Goal: Task Accomplishment & Management: Use online tool/utility

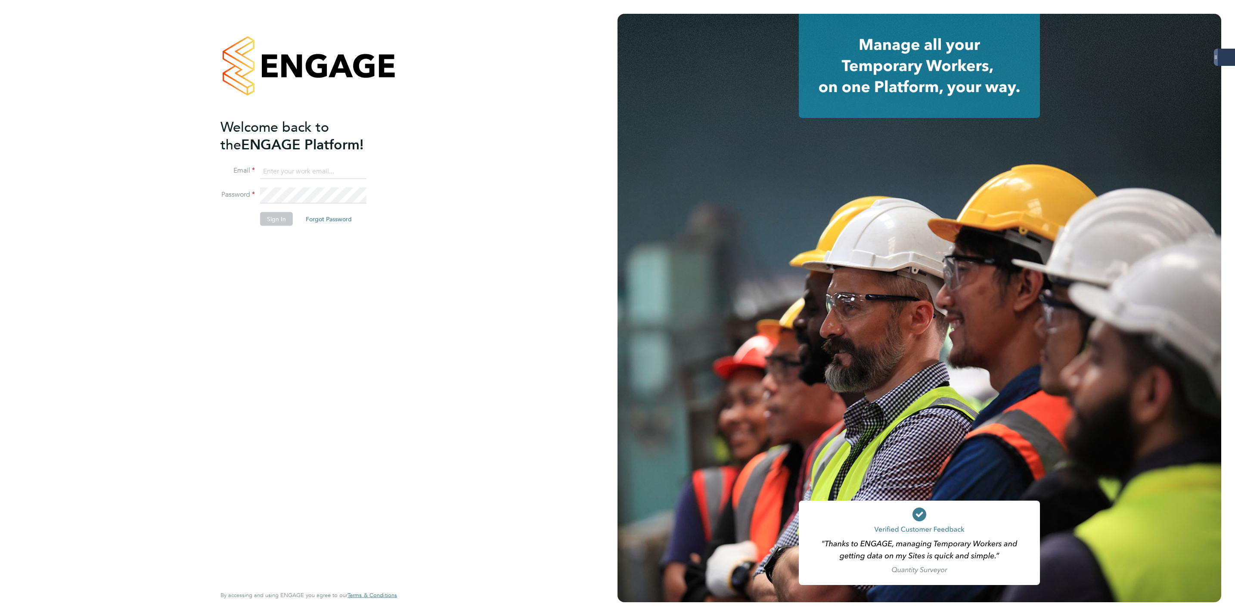
type input "Lewis.hodson@servicecare.org.uk"
click at [276, 216] on button "Sign In" at bounding box center [276, 219] width 33 height 14
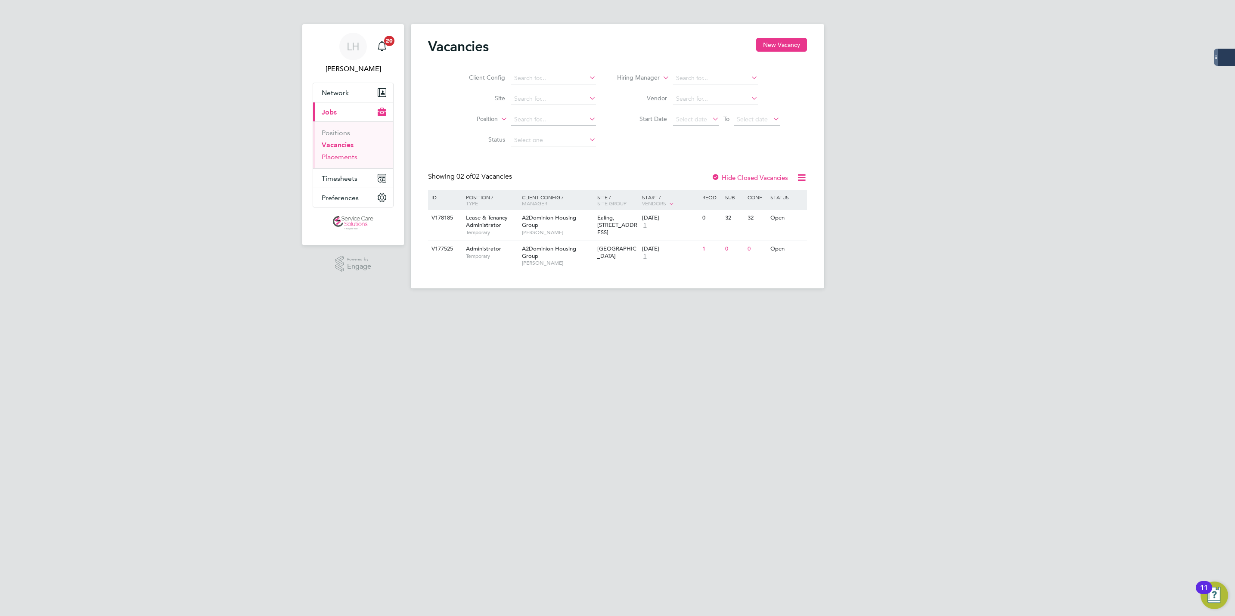
click at [342, 159] on link "Placements" at bounding box center [340, 157] width 36 height 8
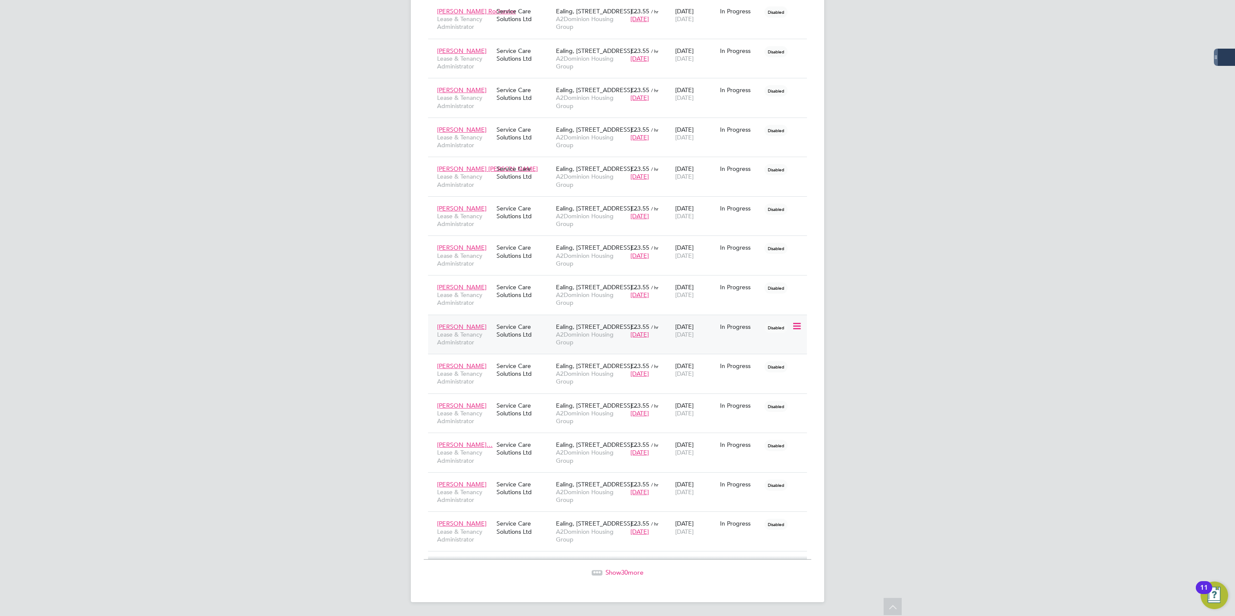
click at [515, 327] on div "Service Care Solutions Ltd" at bounding box center [523, 331] width 59 height 24
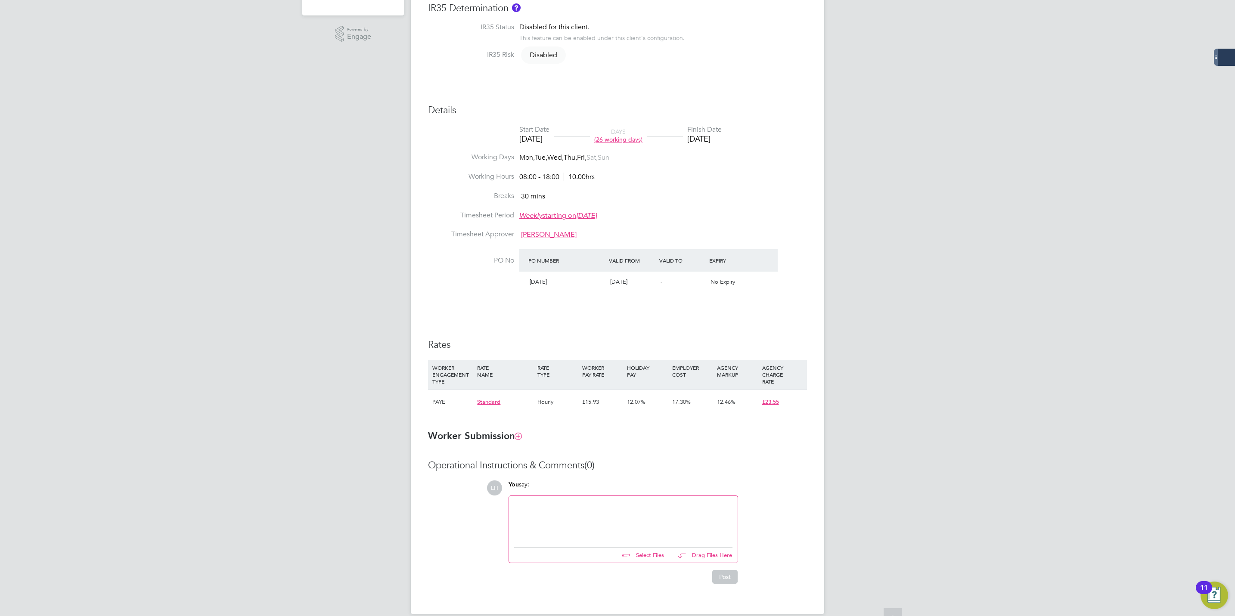
scroll to position [235, 0]
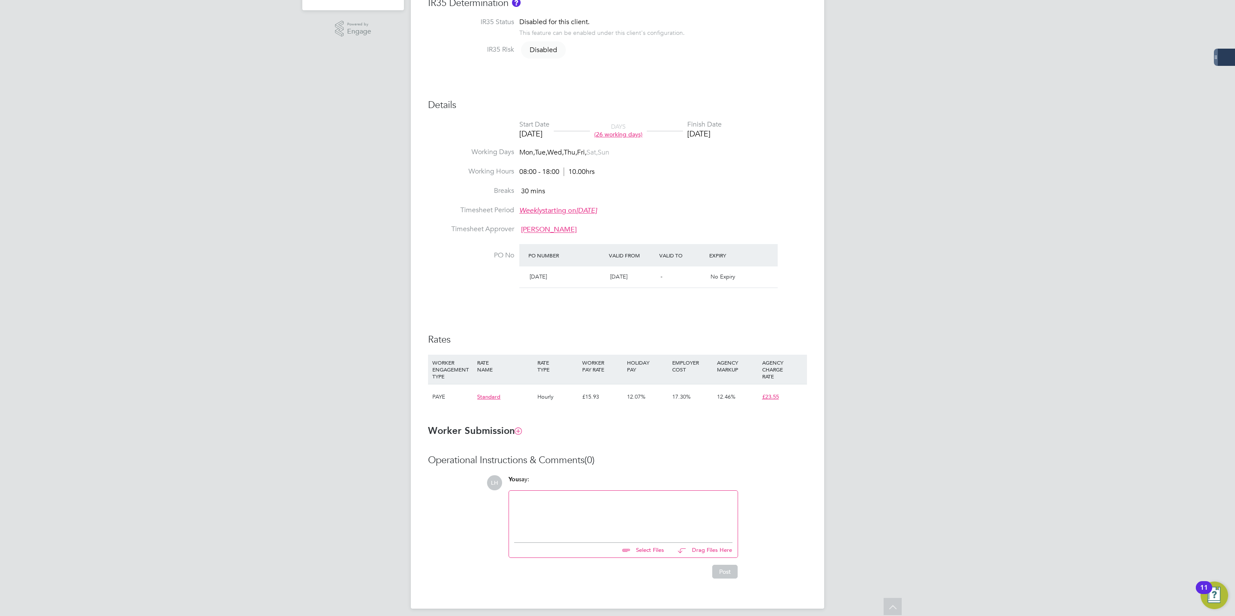
click at [1006, 409] on div "LH Lewis Hodson Notifications 20 Applications: Network Businesses Sites Workers…" at bounding box center [617, 194] width 1235 height 858
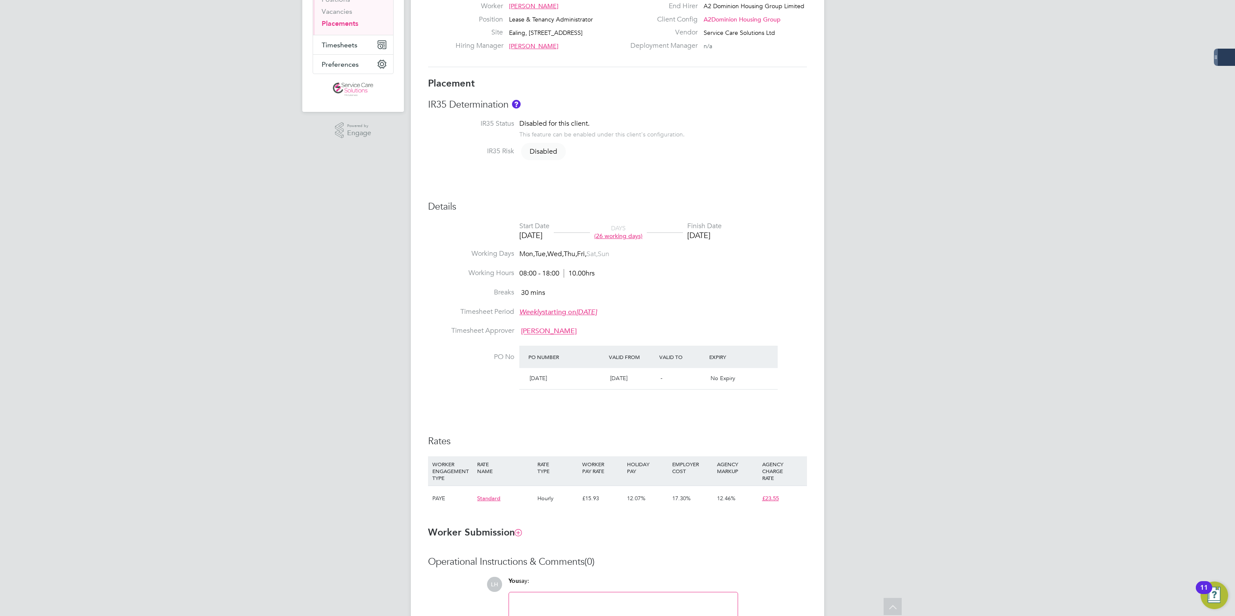
scroll to position [0, 0]
